Goal: Transaction & Acquisition: Subscribe to service/newsletter

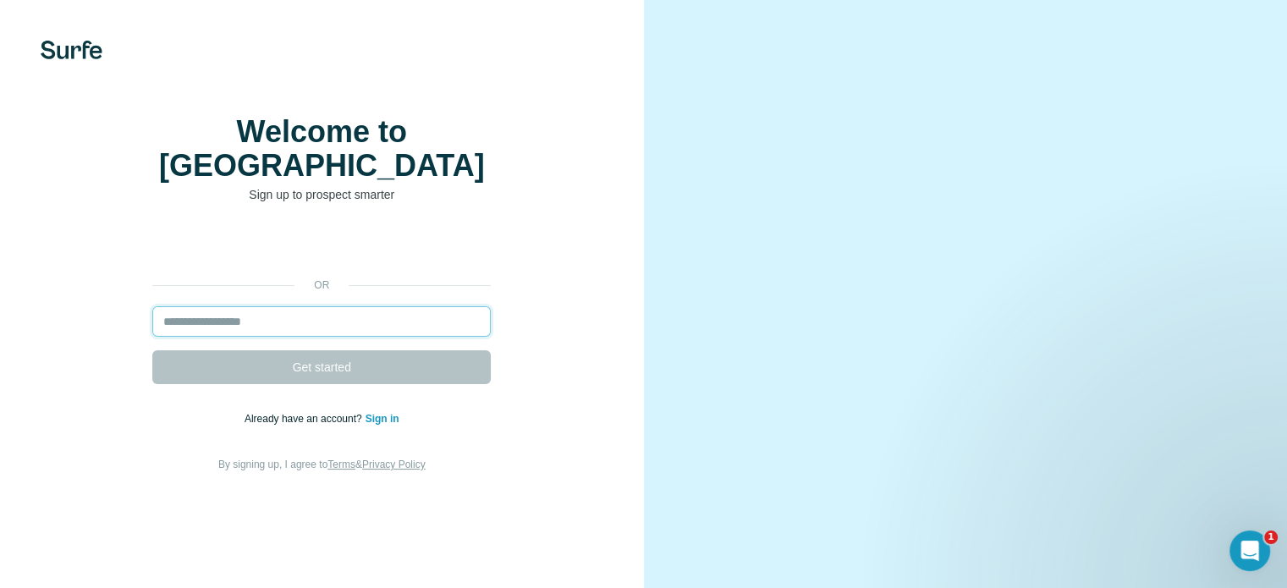
click at [348, 337] on input "email" at bounding box center [321, 321] width 338 height 30
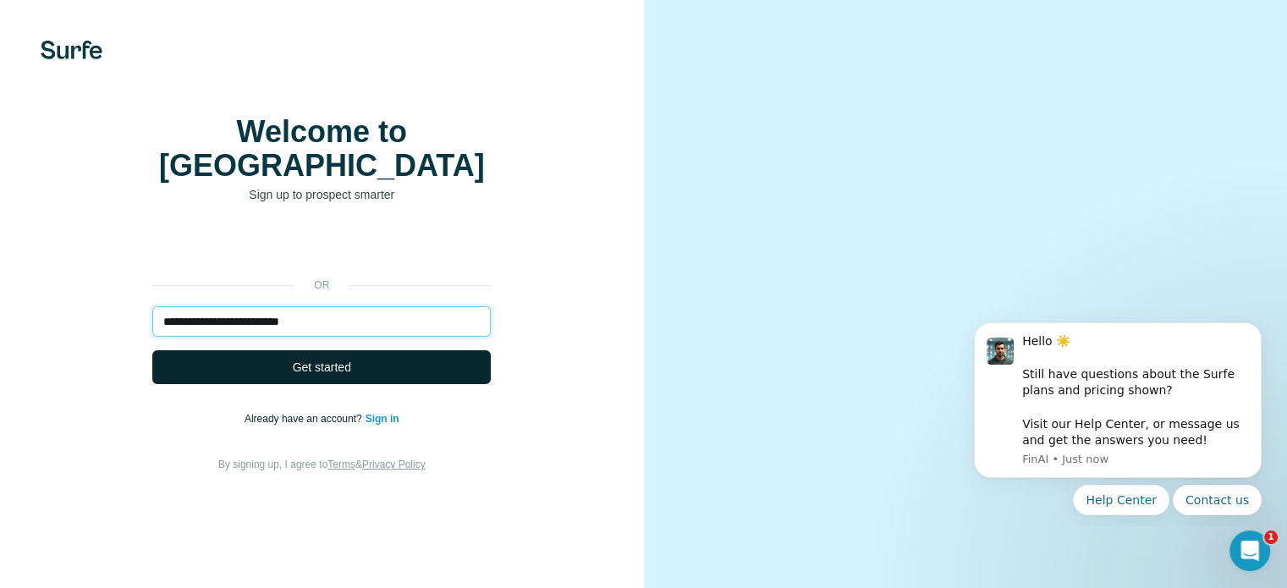
type input "**********"
click at [353, 384] on button "Get started" at bounding box center [321, 367] width 338 height 34
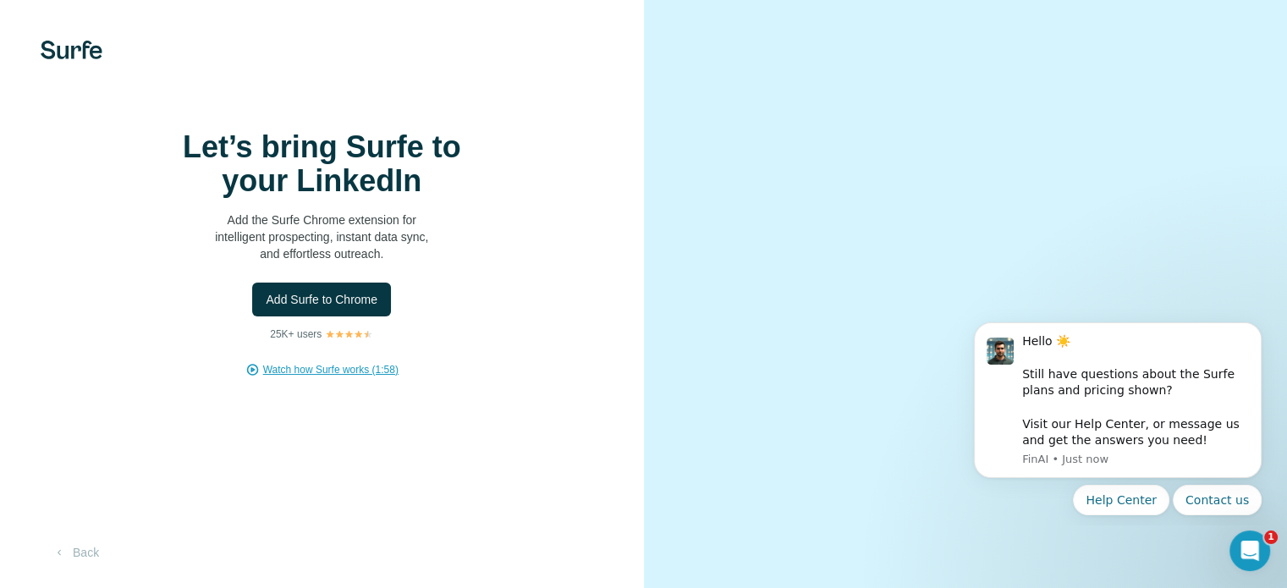
click at [337, 377] on span "Watch how Surfe works (1:58)" at bounding box center [330, 369] width 135 height 15
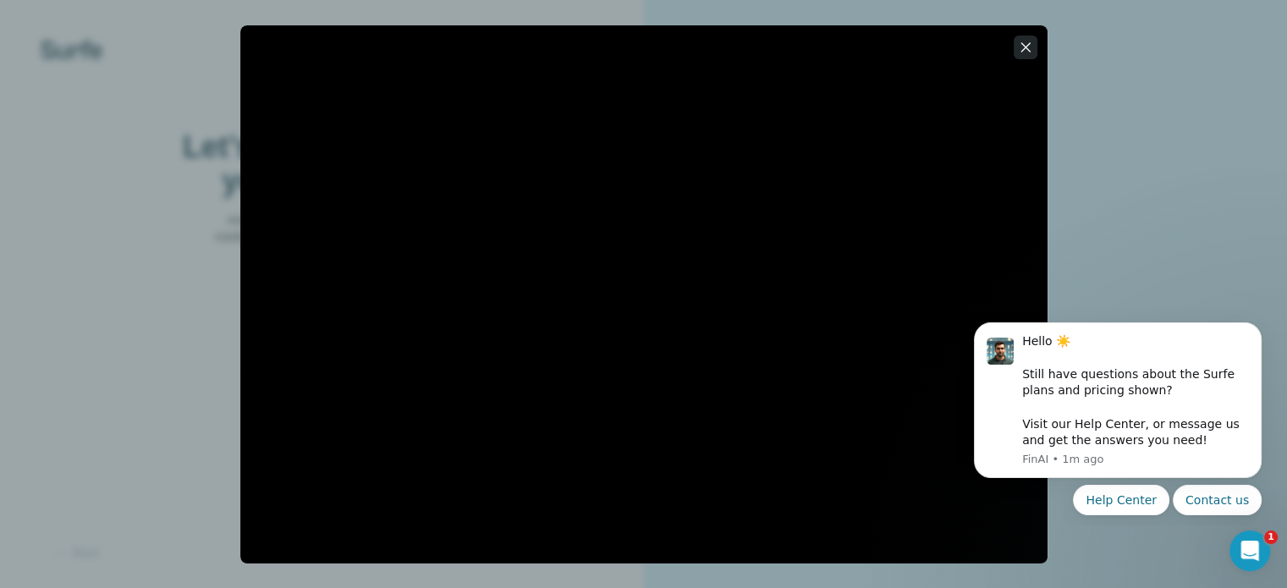
click at [1022, 40] on icon "button" at bounding box center [1025, 47] width 17 height 17
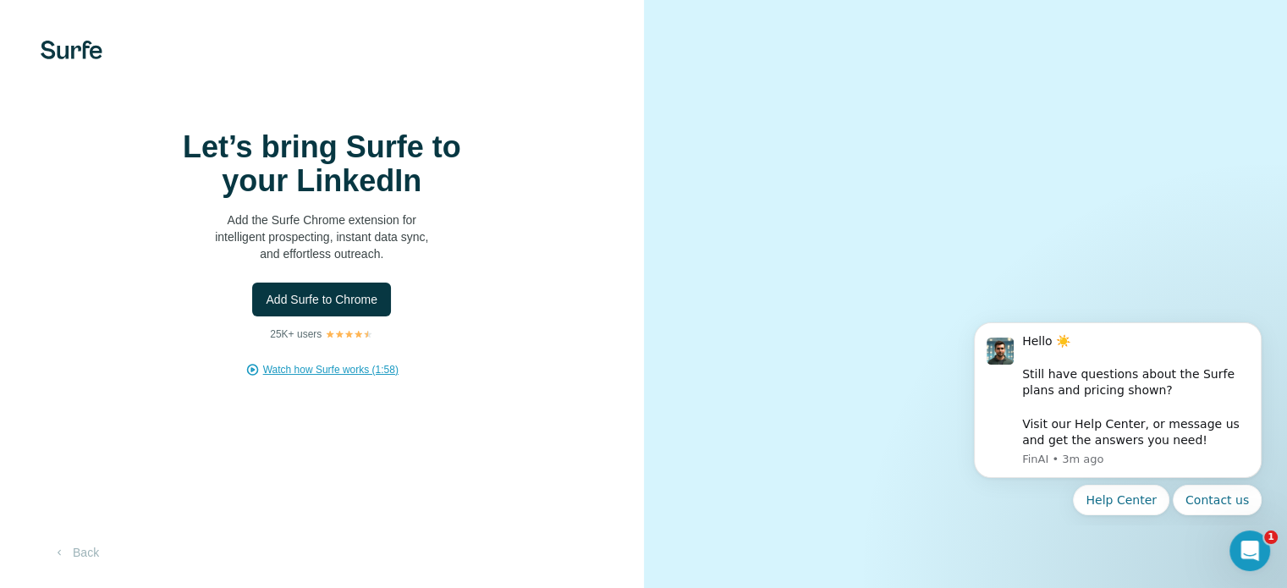
click at [360, 127] on div "Let’s bring Surfe to your LinkedIn Add the Surfe Chrome extension for intellige…" at bounding box center [322, 294] width 644 height 588
